Goal: Use online tool/utility: Utilize a website feature to perform a specific function

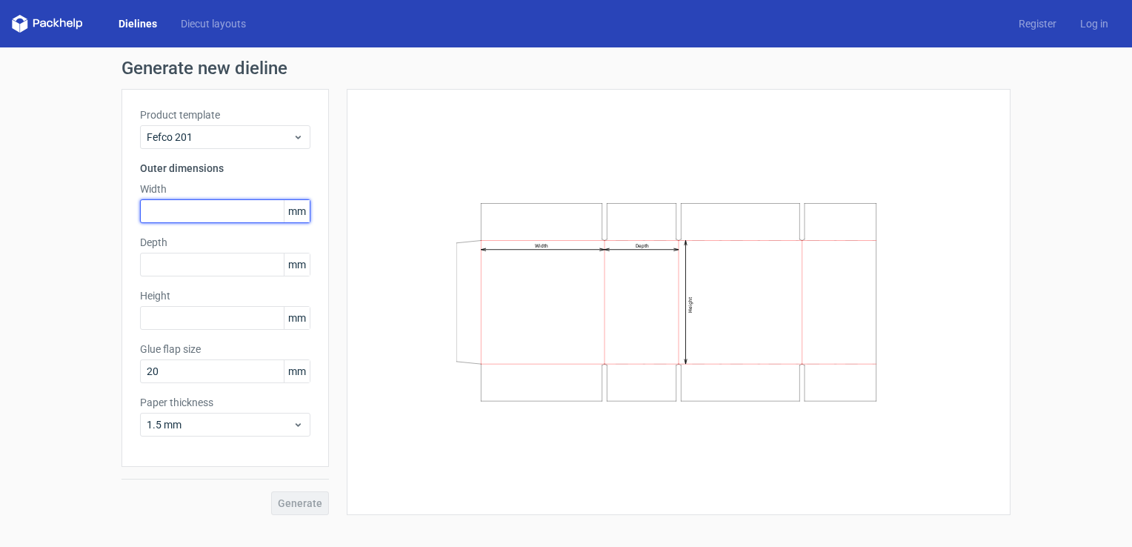
click at [179, 207] on input "text" at bounding box center [225, 211] width 170 height 24
type input "500"
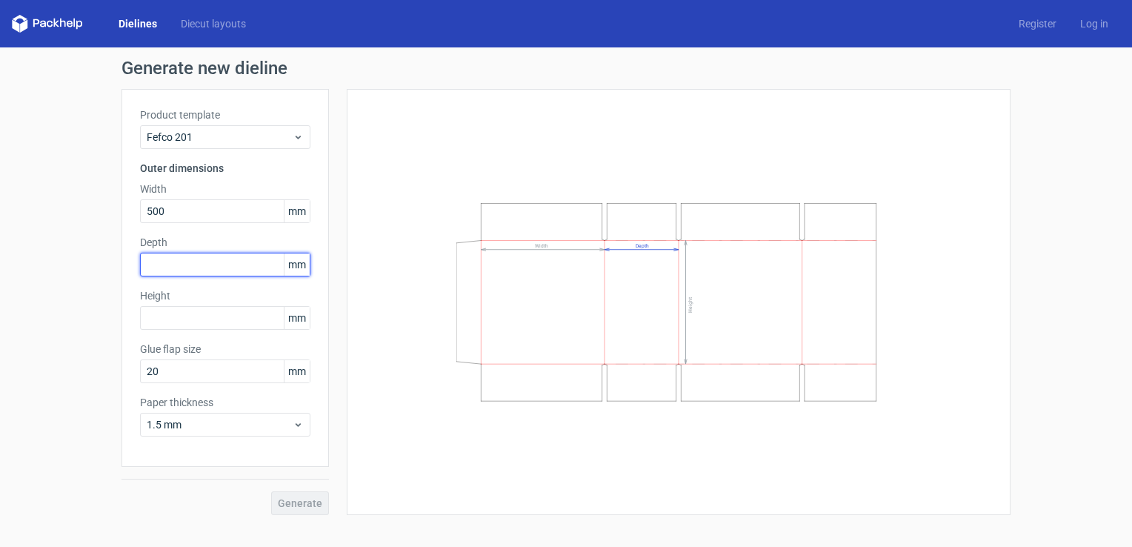
click at [189, 265] on input "text" at bounding box center [225, 265] width 170 height 24
type input "80"
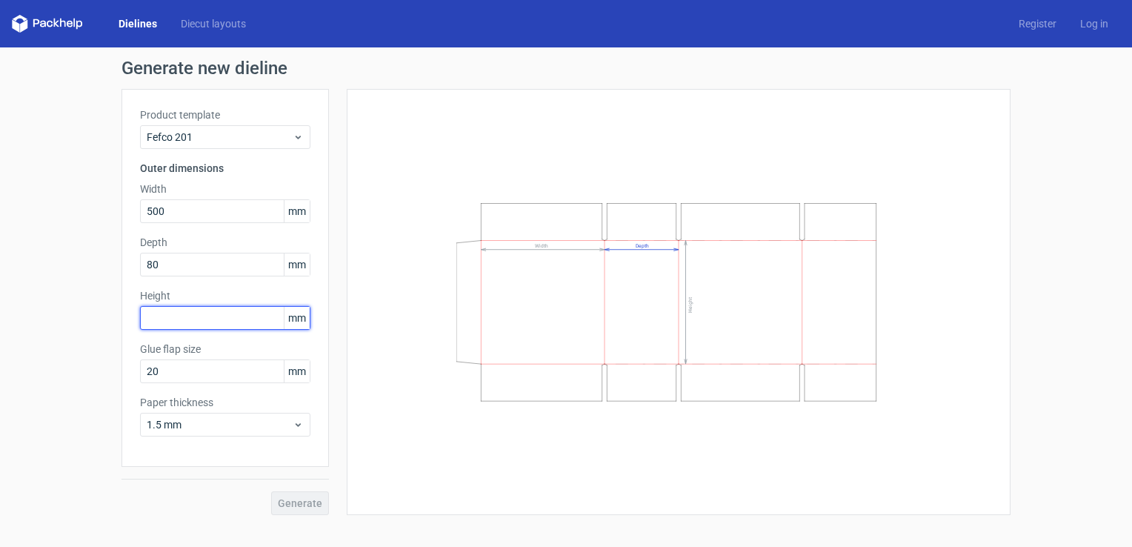
click at [225, 313] on input "text" at bounding box center [225, 318] width 170 height 24
type input "8"
type input "500"
click at [120, 285] on div "Generate new dieline Product template Fefco 201 Outer dimensions Width 500 mm D…" at bounding box center [566, 286] width 1132 height 479
click at [315, 505] on span "Generate" at bounding box center [300, 503] width 44 height 10
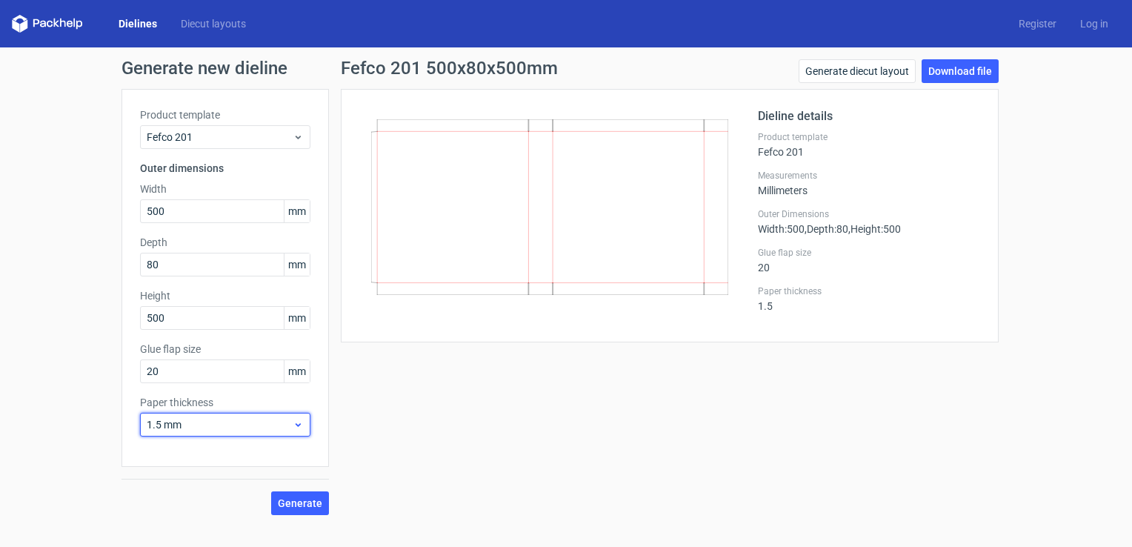
click at [299, 424] on use at bounding box center [298, 425] width 5 height 4
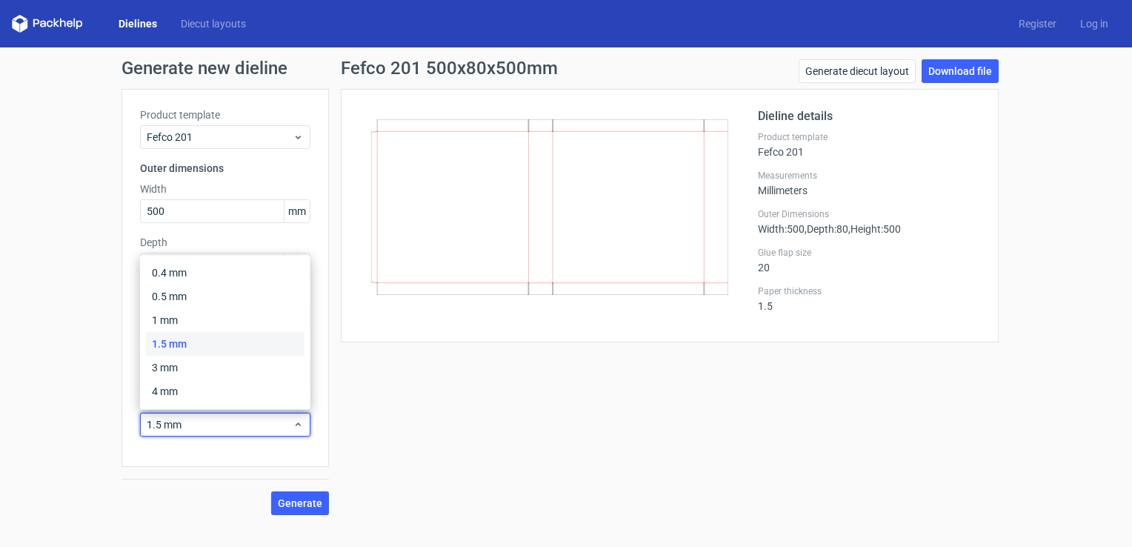
click at [403, 326] on div "Dieline details Product template Fefco 201 Measurements Millimeters Outer Dimen…" at bounding box center [670, 215] width 658 height 253
